Goal: Contribute content: Add original content to the website for others to see

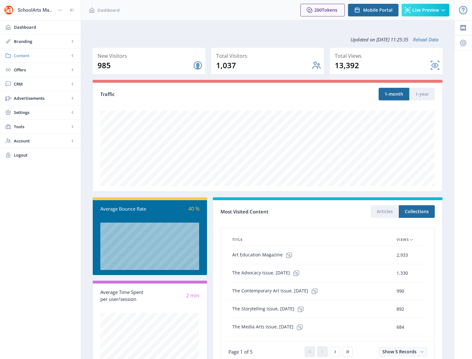
click at [27, 56] on span "Content" at bounding box center [42, 55] width 56 height 6
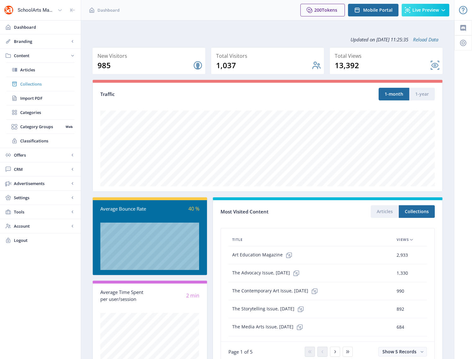
click at [28, 86] on span "Collections" at bounding box center [47, 84] width 54 height 6
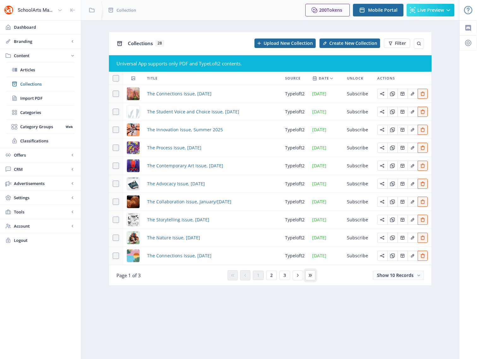
click at [310, 277] on icon at bounding box center [310, 275] width 5 height 5
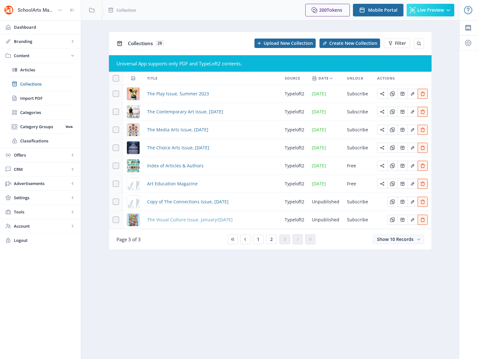
click at [160, 220] on span "The Visual Culture Issue, January/[DATE]" at bounding box center [189, 220] width 85 height 8
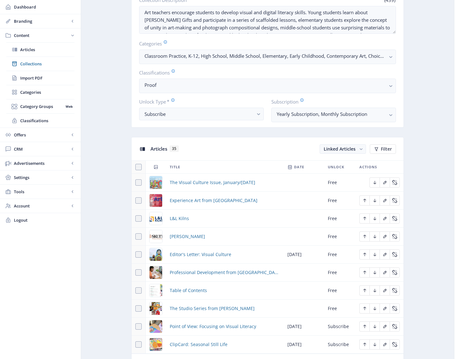
scroll to position [259, 0]
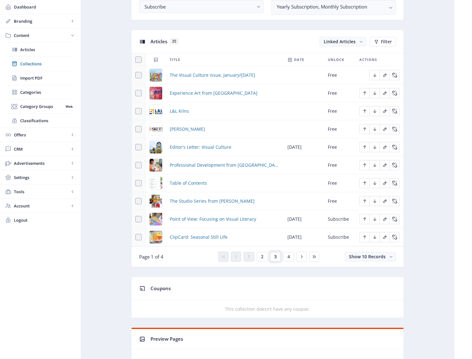
click at [272, 257] on button "3" at bounding box center [275, 256] width 11 height 9
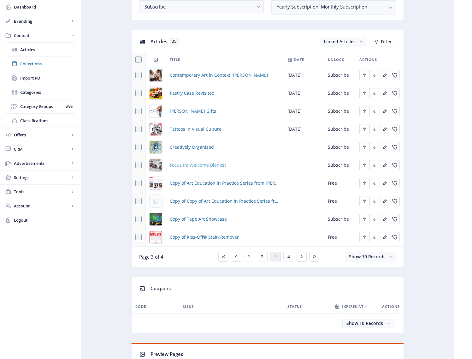
click at [200, 165] on span "Focus In: Welcome Blanket" at bounding box center [198, 165] width 56 height 8
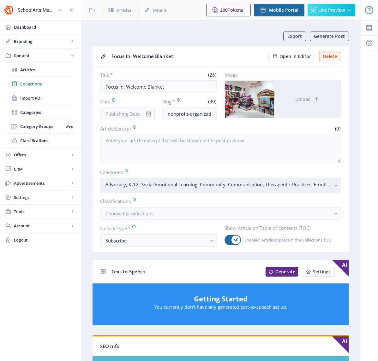
click at [333, 186] on rect "button" at bounding box center [335, 185] width 7 height 7
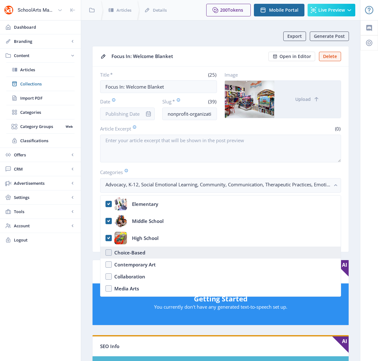
scroll to position [18, 0]
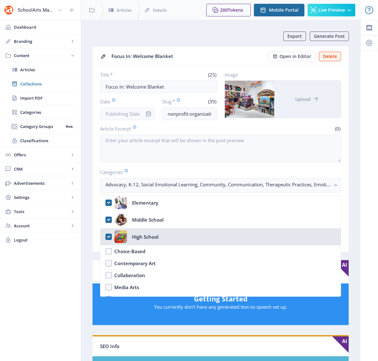
click at [108, 235] on nb-option "High School" at bounding box center [220, 236] width 240 height 17
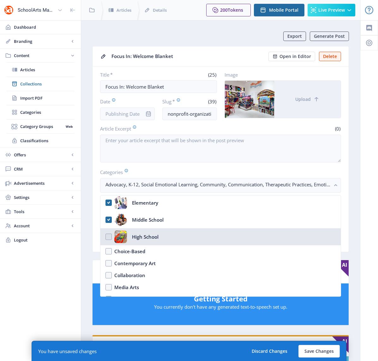
click at [108, 235] on nb-option "High School" at bounding box center [220, 236] width 240 height 17
checkbox input "true"
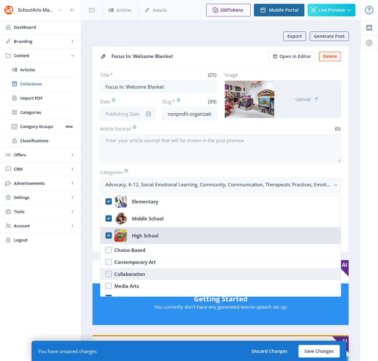
scroll to position [21, 0]
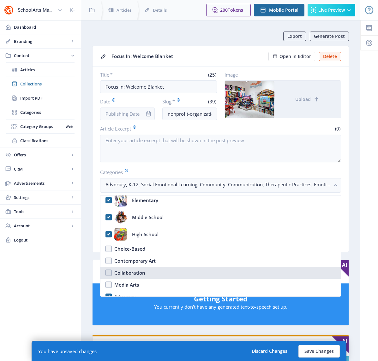
click at [120, 272] on div "Collaboration" at bounding box center [129, 273] width 31 height 8
checkbox input "true"
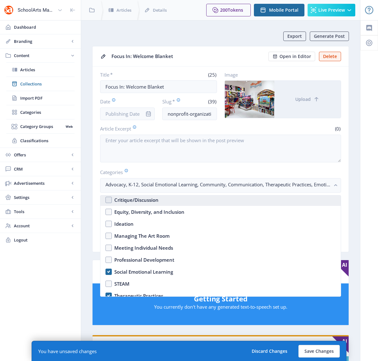
scroll to position [203, 0]
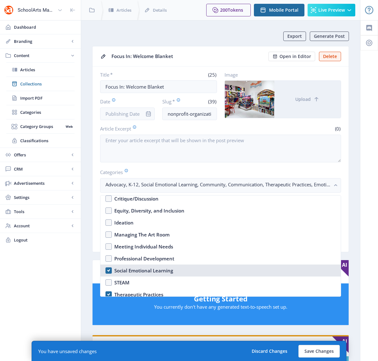
click at [139, 272] on div "Social Emotional Learning" at bounding box center [143, 271] width 59 height 8
click at [140, 272] on div "Social Emotional Learning" at bounding box center [143, 271] width 59 height 8
checkbox input "true"
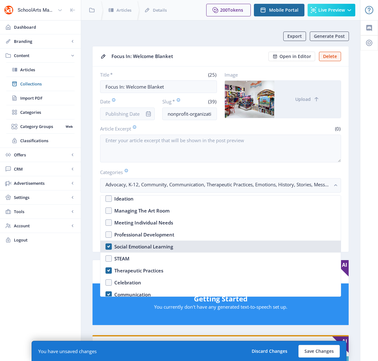
scroll to position [228, 0]
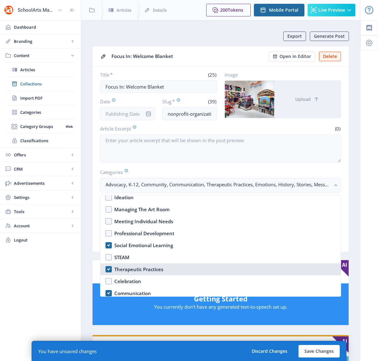
click at [140, 267] on div "Therapeutic Practices" at bounding box center [138, 270] width 49 height 8
checkbox input "false"
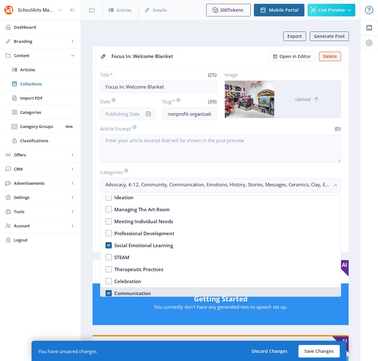
click at [130, 293] on div "Communication" at bounding box center [132, 294] width 37 height 8
checkbox input "false"
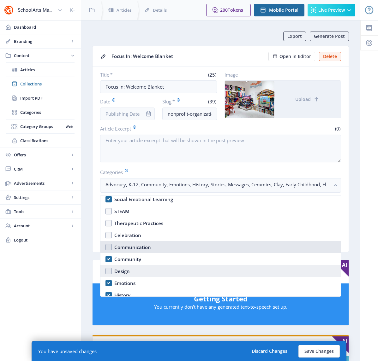
scroll to position [247, 0]
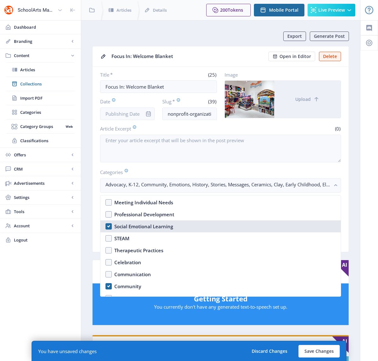
click at [141, 226] on div "Social Emotional Learning" at bounding box center [143, 227] width 59 height 8
checkbox input "false"
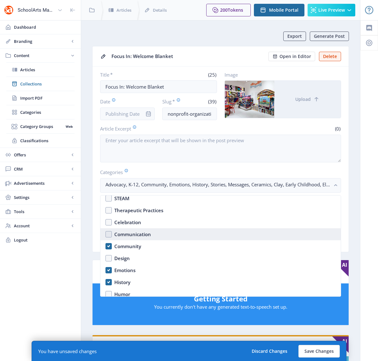
scroll to position [292, 0]
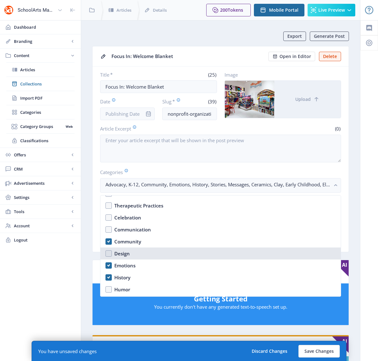
click at [126, 255] on div "Design" at bounding box center [121, 254] width 15 height 8
checkbox input "true"
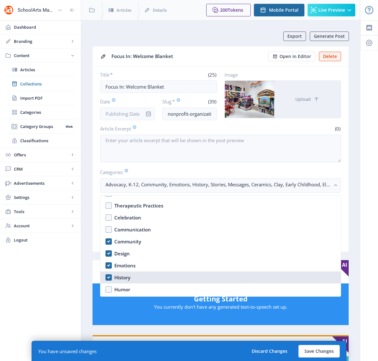
click at [118, 276] on div "History" at bounding box center [122, 278] width 16 height 8
checkbox input "false"
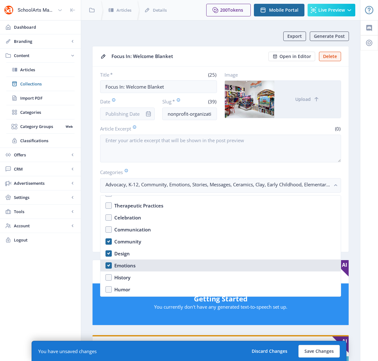
click at [123, 266] on div "Emotions" at bounding box center [124, 266] width 21 height 8
checkbox input "false"
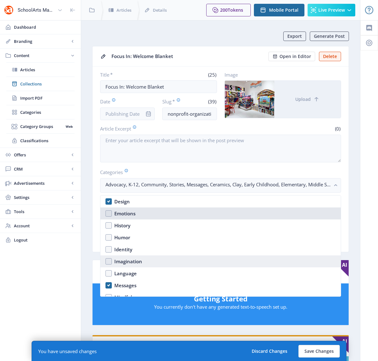
scroll to position [344, 0]
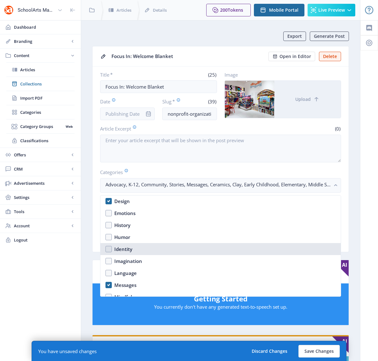
click at [123, 252] on div "Identity" at bounding box center [123, 249] width 18 height 8
checkbox input "true"
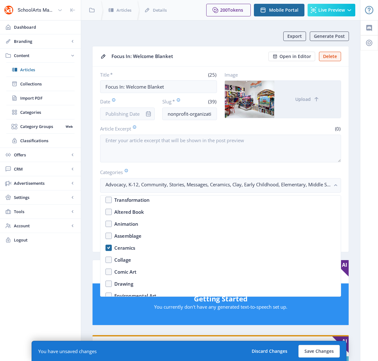
scroll to position [519, 0]
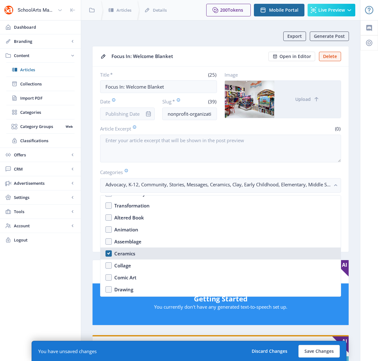
click at [125, 253] on div "Ceramics" at bounding box center [124, 254] width 21 height 8
checkbox input "false"
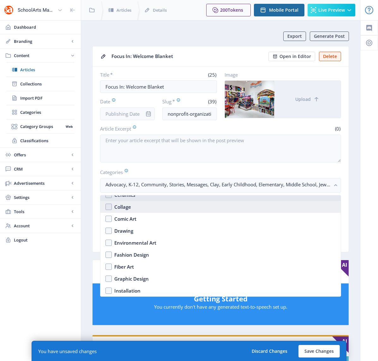
scroll to position [582, 0]
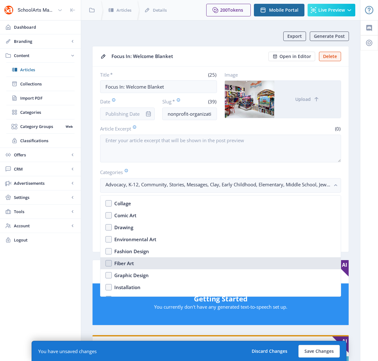
click at [133, 264] on div "Fiber Art" at bounding box center [124, 264] width 20 height 8
checkbox input "true"
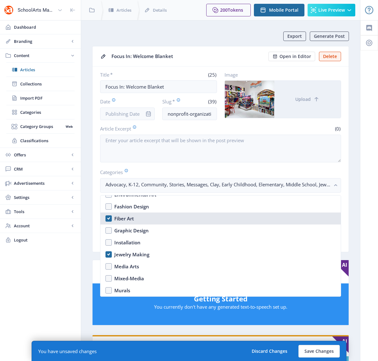
scroll to position [628, 0]
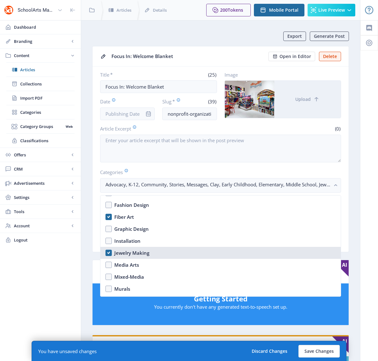
click at [137, 253] on div "Jewelry Making" at bounding box center [131, 253] width 35 height 8
checkbox input "false"
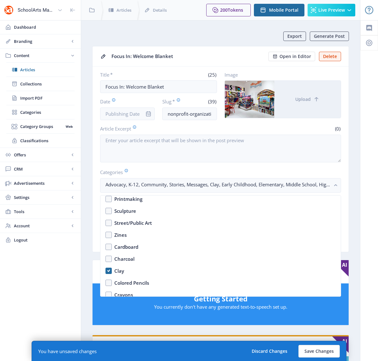
scroll to position [801, 0]
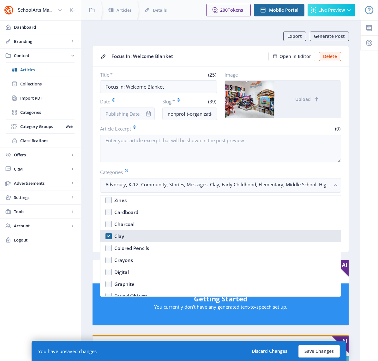
click at [115, 235] on nb-option "Clay" at bounding box center [220, 236] width 240 height 12
checkbox input "false"
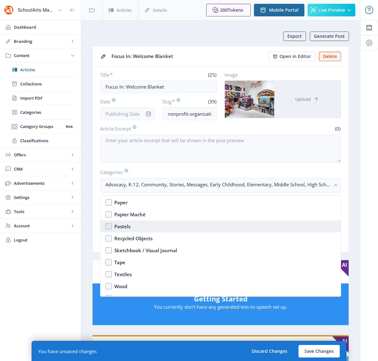
scroll to position [986, 0]
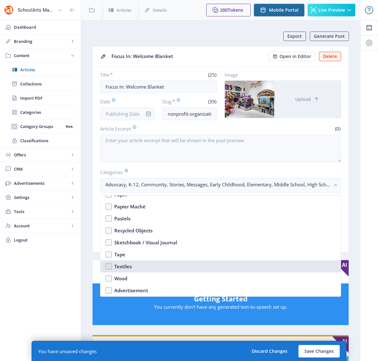
click at [121, 266] on div "Textiles" at bounding box center [122, 267] width 17 height 8
checkbox input "true"
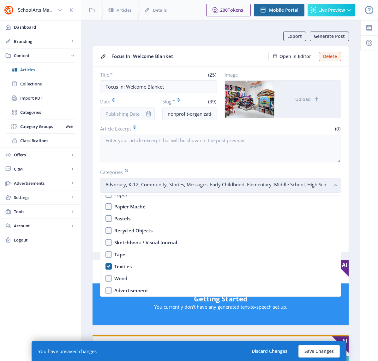
click at [335, 184] on rect "button" at bounding box center [335, 185] width 7 height 7
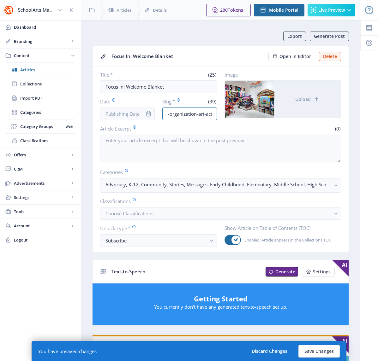
scroll to position [0, 43]
drag, startPoint x: 205, startPoint y: 113, endPoint x: 229, endPoint y: 114, distance: 24.7
click at [229, 114] on div "Title * (25) Focus In: Welcome Blanket Date Slug * (39) nonprofit-organization-…" at bounding box center [220, 96] width 241 height 49
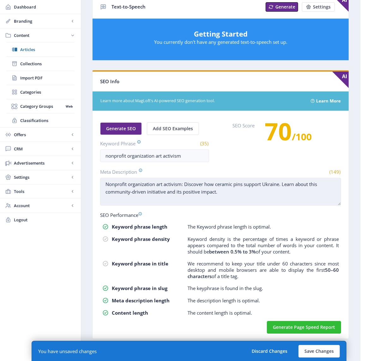
scroll to position [0, 0]
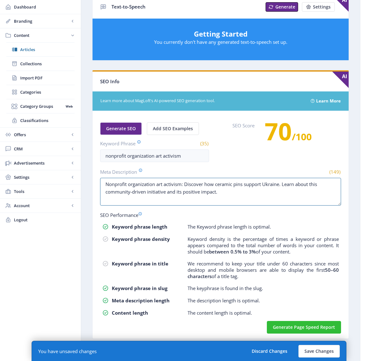
drag, startPoint x: 224, startPoint y: 195, endPoint x: 99, endPoint y: 178, distance: 125.4
click at [99, 178] on nb-card-body "Generate SEO Add SEO Examples Keyword Phrase (35) nonprofit organization art ac…" at bounding box center [220, 225] width 256 height 228
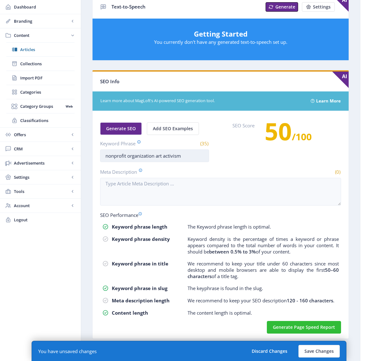
click at [170, 155] on input "nonprofit organization art activism" at bounding box center [154, 156] width 109 height 13
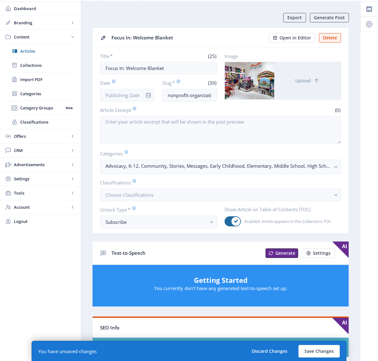
scroll to position [5, 0]
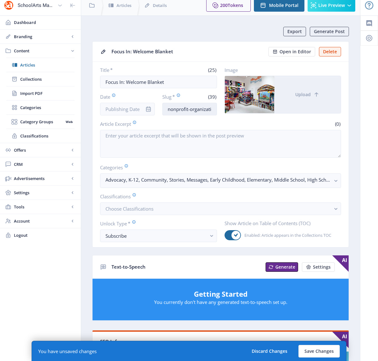
type input "nonprofit organization art fiber art"
drag, startPoint x: 202, startPoint y: 109, endPoint x: 228, endPoint y: 112, distance: 25.7
click at [228, 112] on div "Title * (25) Focus In: Welcome Blanket Date Slug * (39) nonprofit-organization-…" at bounding box center [220, 91] width 241 height 49
click at [200, 106] on input "nonprofit-organization-art-activism-123" at bounding box center [189, 109] width 55 height 13
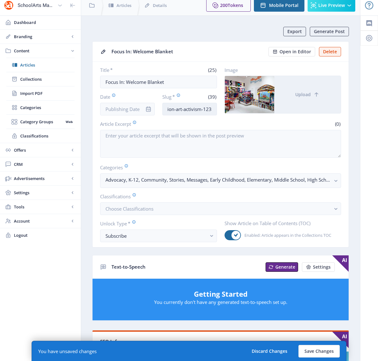
click at [189, 109] on input "nonprofit-organization-art-activism-123" at bounding box center [189, 109] width 55 height 13
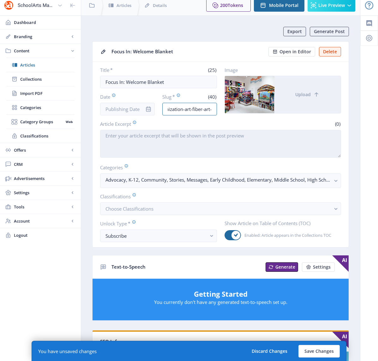
type input "nonprofit-organization-art-fiber-art-123"
click at [199, 148] on textarea "Article Excerpt" at bounding box center [220, 144] width 241 height 28
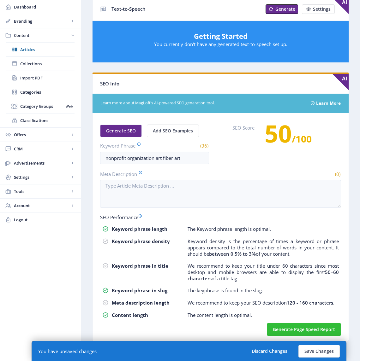
scroll to position [265, 0]
